Goal: Information Seeking & Learning: Learn about a topic

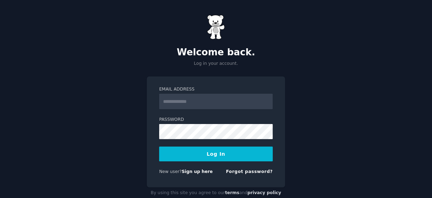
click at [349, 137] on div "Welcome back. Log in your account. Email Address Password Log In New user? Sign…" at bounding box center [216, 107] width 432 height 214
type input "**********"
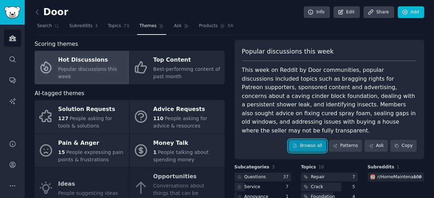
click at [307, 140] on link "Browse all" at bounding box center [307, 146] width 38 height 12
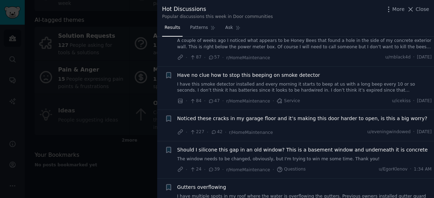
scroll to position [827, 0]
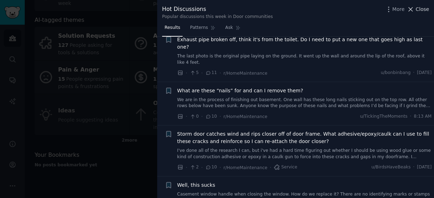
click at [421, 6] on span "Close" at bounding box center [422, 9] width 13 height 7
click at [421, 7] on div "Popular discussions this week This week on Reddit by Door communities, popular …" at bounding box center [329, 26] width 190 height 120
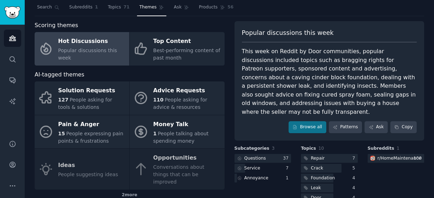
scroll to position [56, 0]
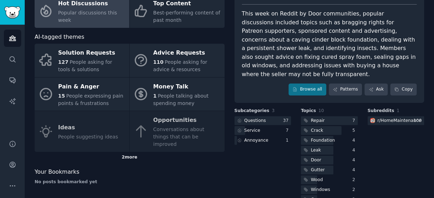
click at [130, 152] on div "2 more" at bounding box center [130, 157] width 190 height 11
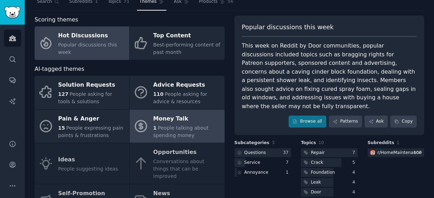
scroll to position [0, 0]
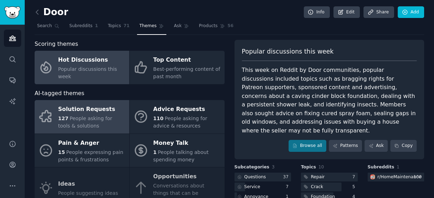
click at [92, 116] on span "People asking for tools & solutions" at bounding box center [85, 122] width 54 height 13
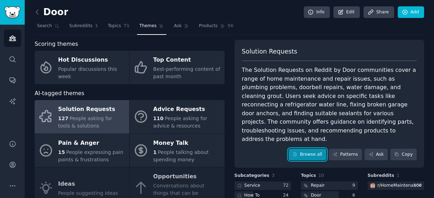
click at [310, 149] on link "Browse all" at bounding box center [307, 155] width 38 height 12
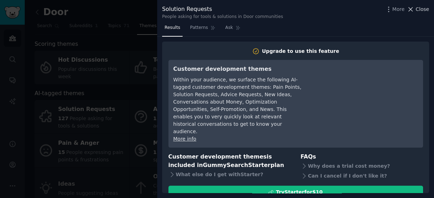
click at [421, 9] on span "Close" at bounding box center [422, 9] width 13 height 7
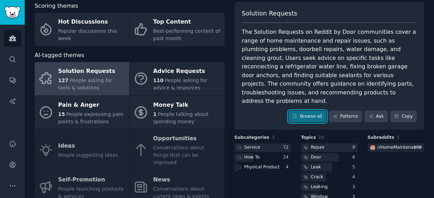
scroll to position [28, 0]
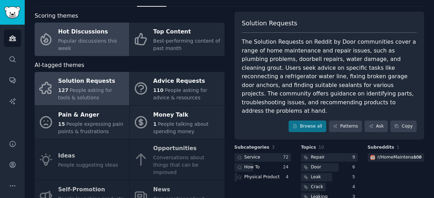
click at [74, 44] on span "Popular discussions this week" at bounding box center [87, 44] width 59 height 13
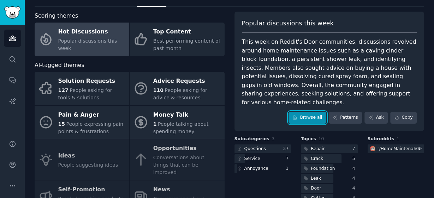
click at [321, 112] on link "Browse all" at bounding box center [307, 118] width 38 height 12
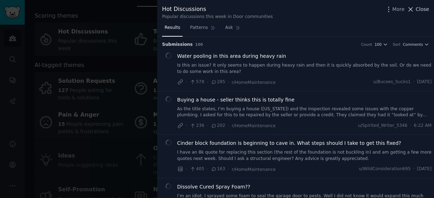
click at [411, 8] on icon at bounding box center [410, 9] width 7 height 7
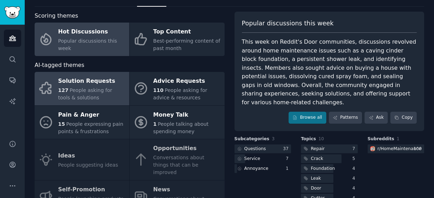
click at [87, 84] on div "Solution Requests" at bounding box center [91, 81] width 67 height 11
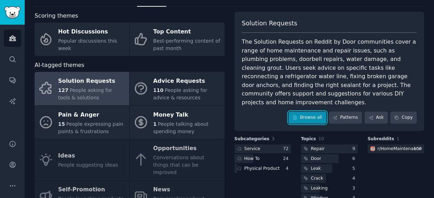
click at [319, 112] on link "Browse all" at bounding box center [307, 118] width 38 height 12
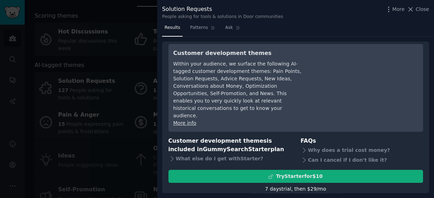
scroll to position [25, 0]
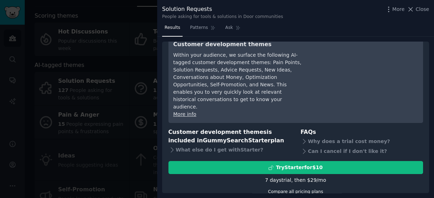
click at [298, 190] on link "Compare all pricing plans" at bounding box center [295, 192] width 55 height 5
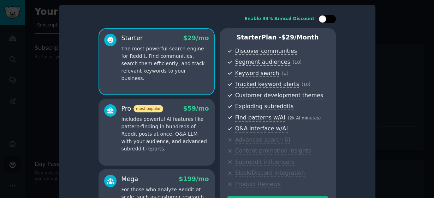
click at [329, 20] on div at bounding box center [331, 19] width 4 height 4
click at [328, 18] on div at bounding box center [332, 19] width 8 height 8
checkbox input "false"
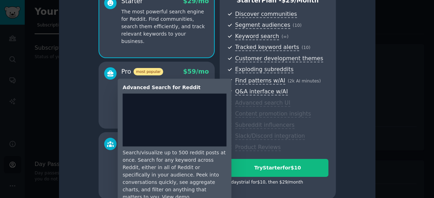
scroll to position [24, 0]
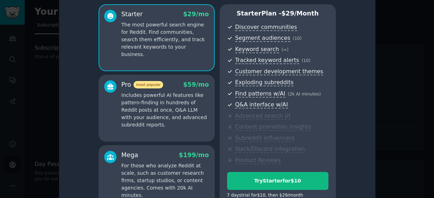
click at [166, 85] on div "Pro most popular $ 59 /mo" at bounding box center [165, 85] width 88 height 9
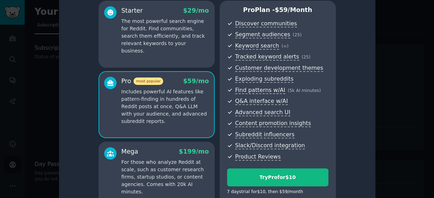
scroll to position [0, 0]
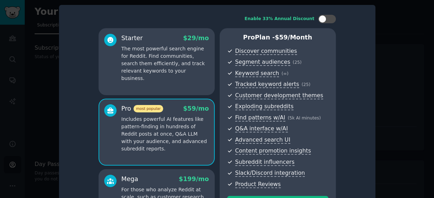
click at [391, 16] on div at bounding box center [217, 99] width 434 height 198
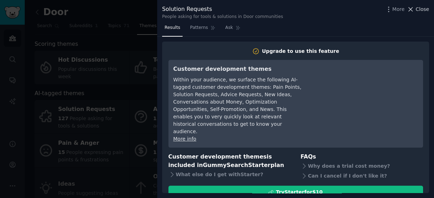
drag, startPoint x: 422, startPoint y: 10, endPoint x: 329, endPoint y: 21, distance: 93.9
click at [422, 10] on span "Close" at bounding box center [422, 9] width 13 height 7
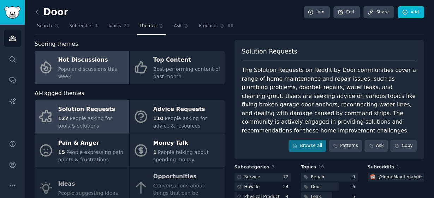
click at [81, 66] on div "Hot Discussions" at bounding box center [91, 60] width 67 height 11
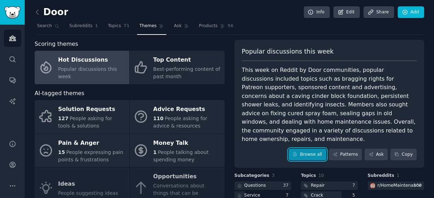
click at [305, 149] on link "Browse all" at bounding box center [307, 155] width 38 height 12
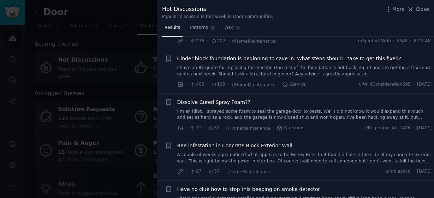
scroll to position [199, 0]
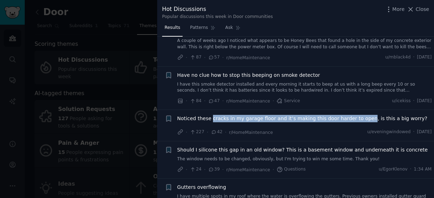
drag, startPoint x: 209, startPoint y: 113, endPoint x: 357, endPoint y: 119, distance: 147.4
click at [357, 119] on li "+ Noticed these cracks in my garage floor and it’s making this door harder to o…" at bounding box center [295, 125] width 277 height 31
copy span "cracks in my garage floor and it’s making this door harder to open"
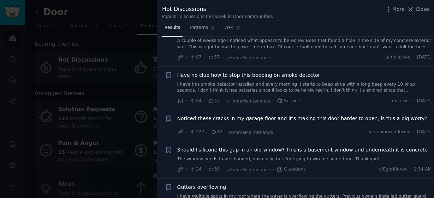
scroll to position [827, 0]
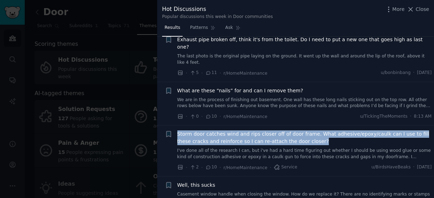
drag, startPoint x: 178, startPoint y: 113, endPoint x: 306, endPoint y: 125, distance: 128.4
click at [306, 126] on li "Bookmark this conversation + [PERSON_NAME] door catches wind and rips closer of…" at bounding box center [295, 151] width 277 height 51
copy span "Storm door catches wind and rips closer off of door frame. What adhesive/epoxy/…"
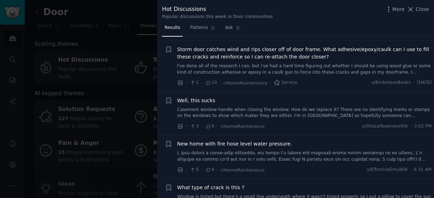
scroll to position [1897, 0]
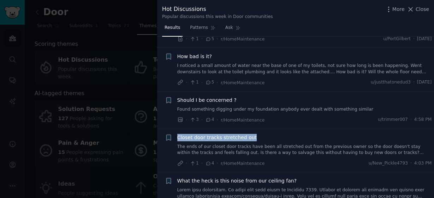
drag, startPoint x: 246, startPoint y: 117, endPoint x: 178, endPoint y: 117, distance: 68.2
click at [178, 134] on div "Closet door tracks stretched out" at bounding box center [304, 137] width 255 height 7
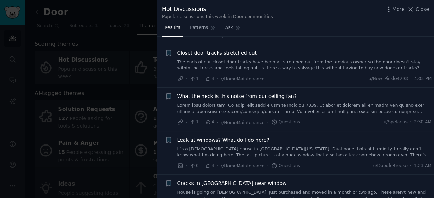
scroll to position [2275, 0]
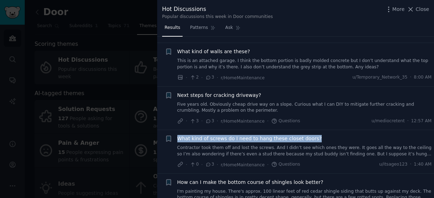
drag, startPoint x: 279, startPoint y: 119, endPoint x: 177, endPoint y: 119, distance: 102.1
click at [177, 135] on div "What kind of screws do I need to hang these closet doors?" at bounding box center [304, 138] width 255 height 7
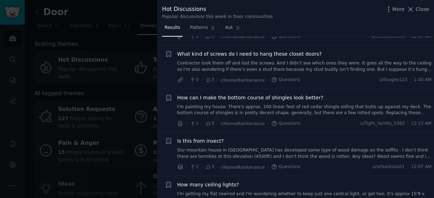
scroll to position [2449, 0]
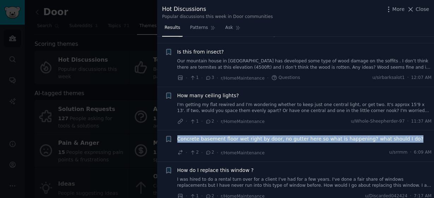
drag, startPoint x: 176, startPoint y: 114, endPoint x: 403, endPoint y: 120, distance: 227.1
click at [403, 136] on div "+ Concrete basement floor wet right by door, no gutter here so what is happenin…" at bounding box center [298, 146] width 267 height 21
copy span "Concrete basement floor wet right by door, no gutter here so what is happening?…"
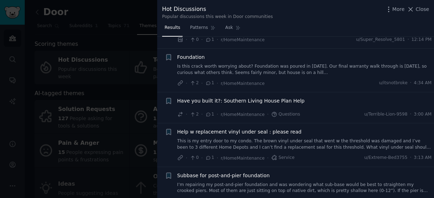
scroll to position [3475, 0]
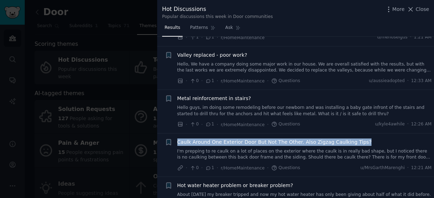
drag, startPoint x: 355, startPoint y: 115, endPoint x: 178, endPoint y: 117, distance: 176.6
click at [178, 139] on div "Caulk Around One Exterior Door But Not The Other. Also Zigzag Caulking Tips?" at bounding box center [304, 142] width 255 height 7
copy span "Caulk Around One Exterior Door But Not The Other. Also Zigzag Caulking Tips?"
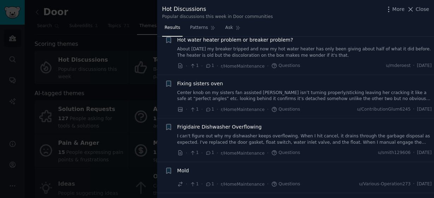
scroll to position [3961, 0]
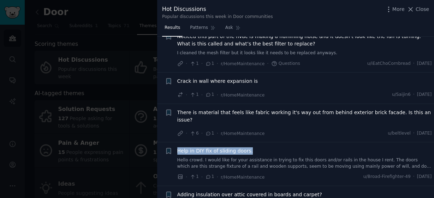
drag, startPoint x: 254, startPoint y: 120, endPoint x: 177, endPoint y: 119, distance: 77.0
click at [177, 148] on div "Help in DIY fix of sliding doors." at bounding box center [304, 151] width 255 height 7
copy span "Help in DIY fix of sliding doors."
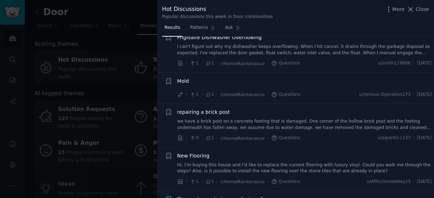
scroll to position [3663, 0]
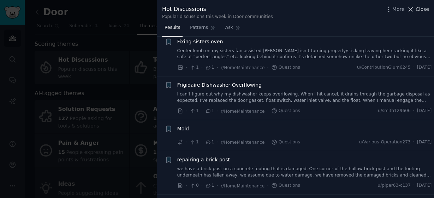
click at [416, 10] on button "Close" at bounding box center [418, 9] width 22 height 7
